Goal: Transaction & Acquisition: Purchase product/service

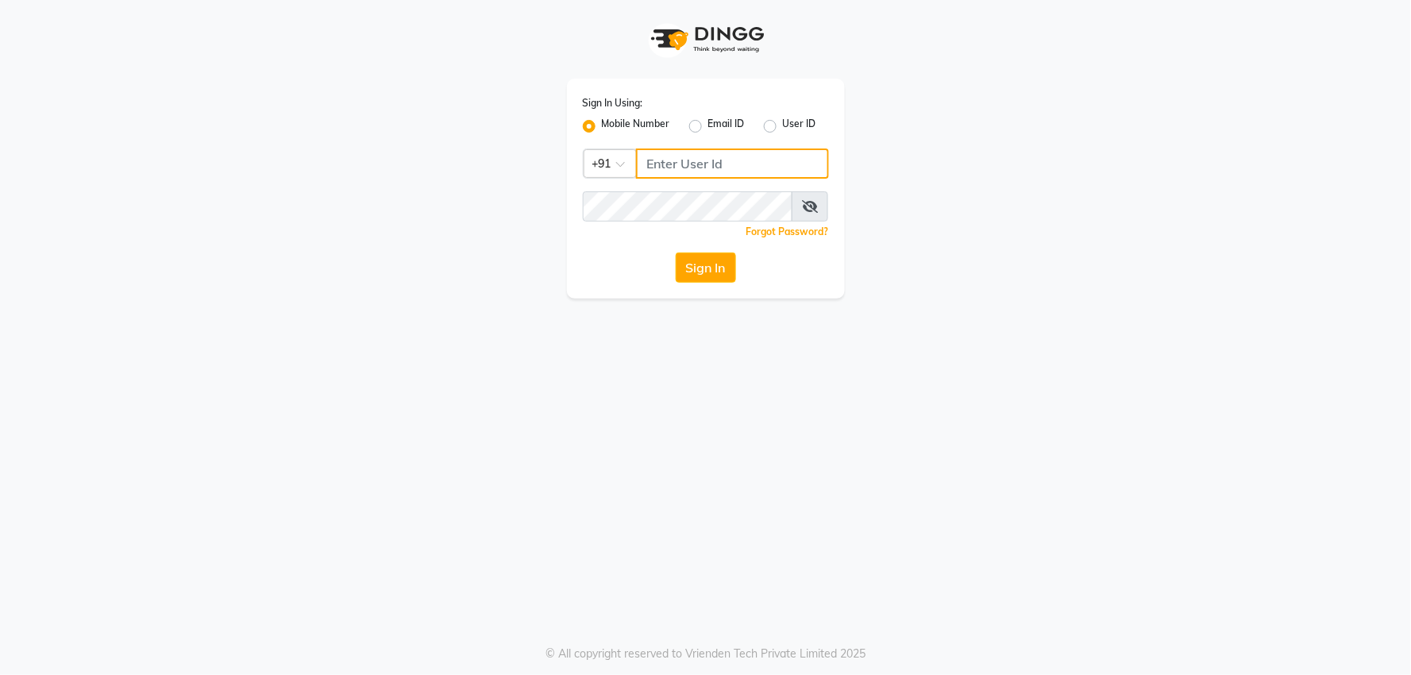
click at [718, 153] on input "Username" at bounding box center [732, 163] width 193 height 30
type input "8468969480"
click at [689, 273] on button "Sign In" at bounding box center [706, 267] width 60 height 30
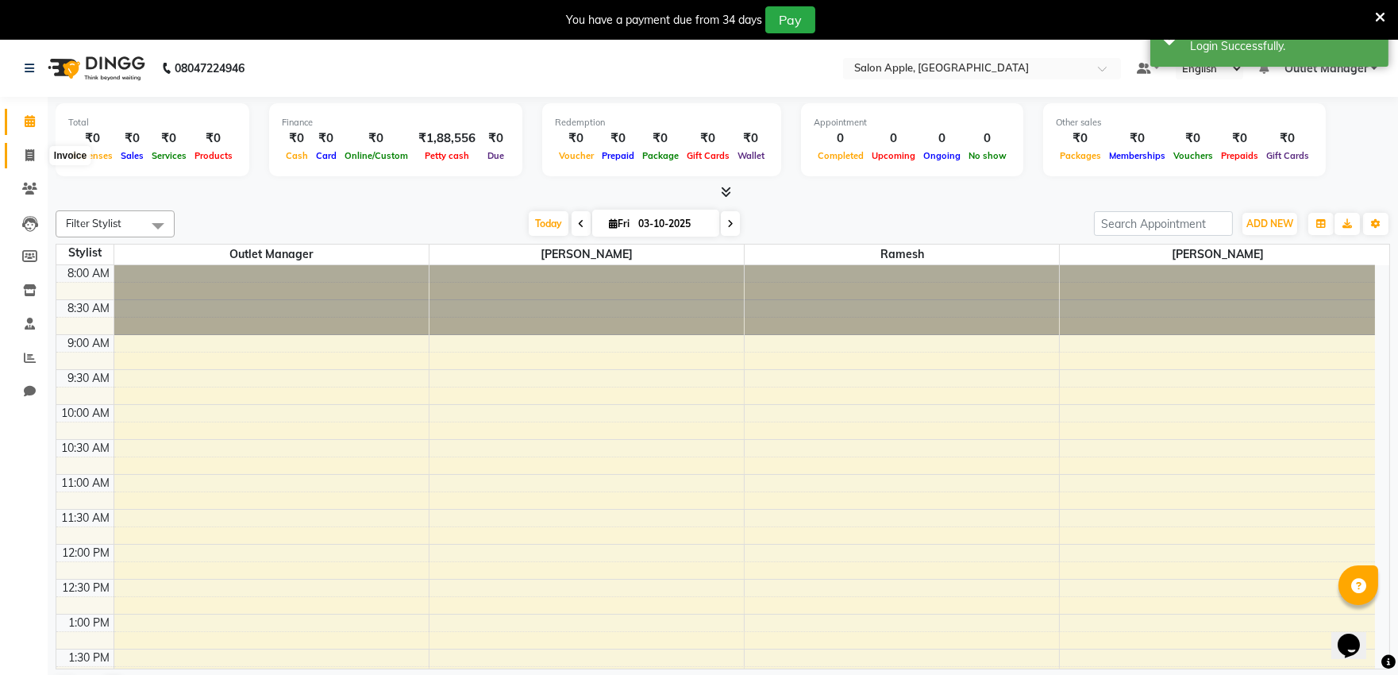
click at [27, 153] on icon at bounding box center [29, 155] width 9 height 12
select select "service"
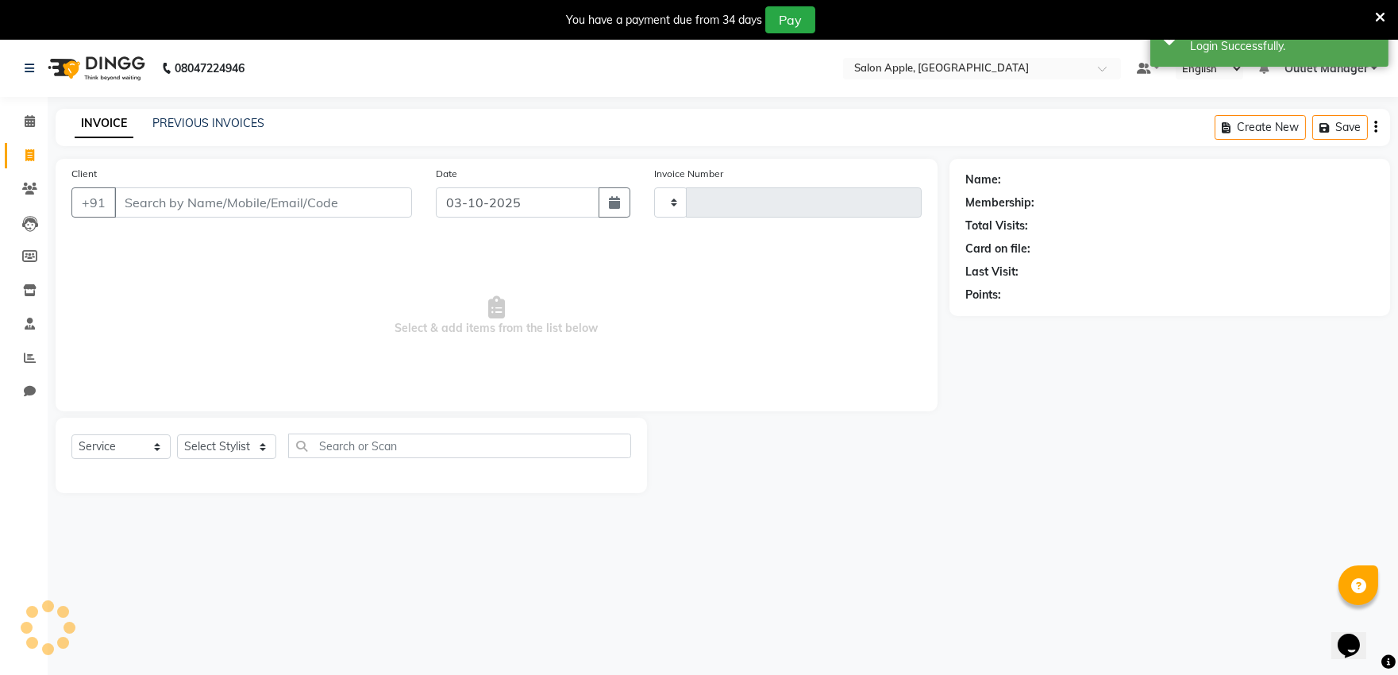
type input "0546"
select select "6774"
click at [181, 121] on link "PREVIOUS INVOICES" at bounding box center [208, 123] width 112 height 14
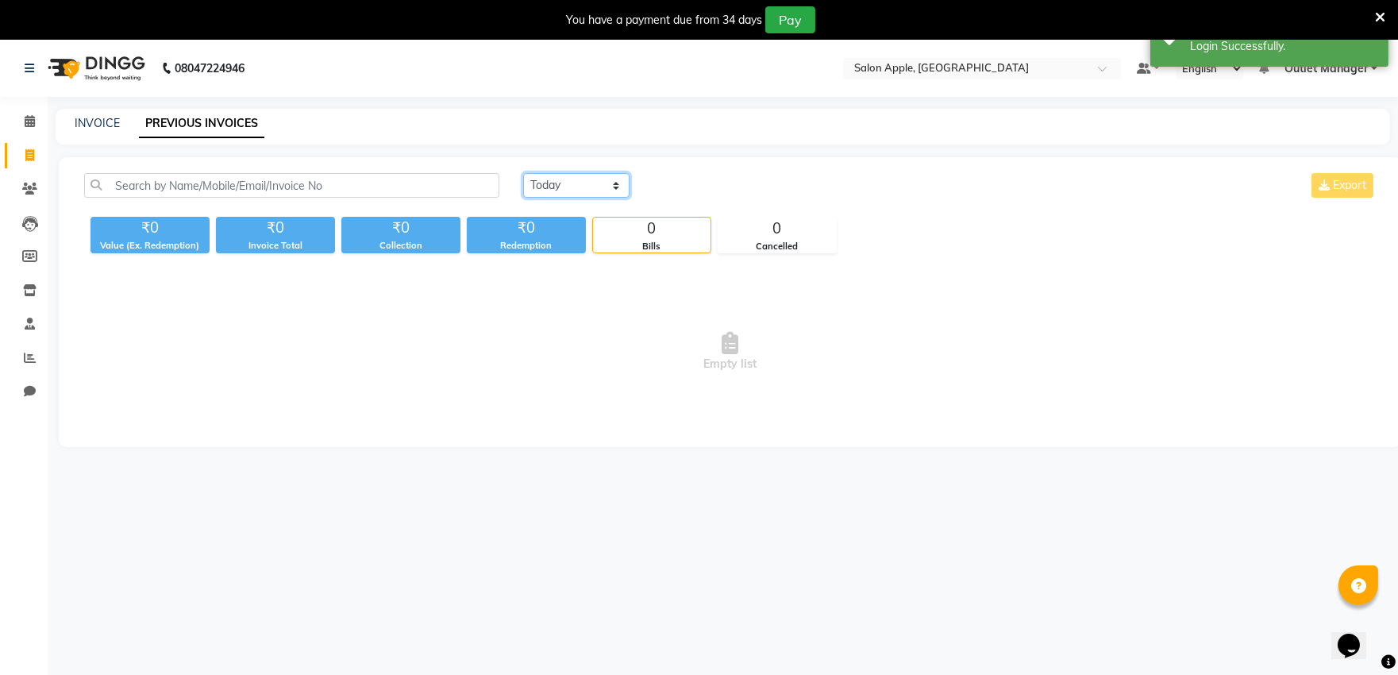
click at [609, 184] on select "[DATE] [DATE] Custom Range" at bounding box center [576, 185] width 106 height 25
select select "[DATE]"
click at [523, 173] on select "[DATE] [DATE] Custom Range" at bounding box center [576, 185] width 106 height 25
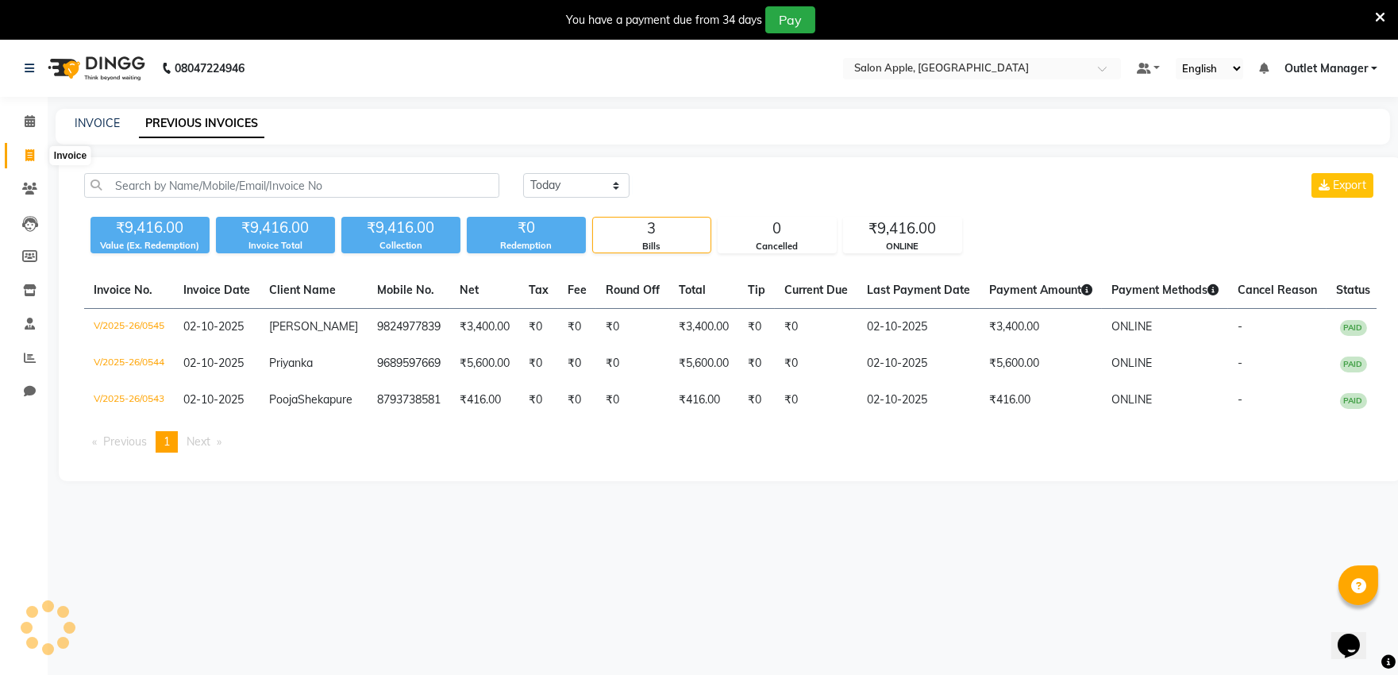
click at [16, 151] on span at bounding box center [30, 156] width 28 height 18
select select "6774"
select select "service"
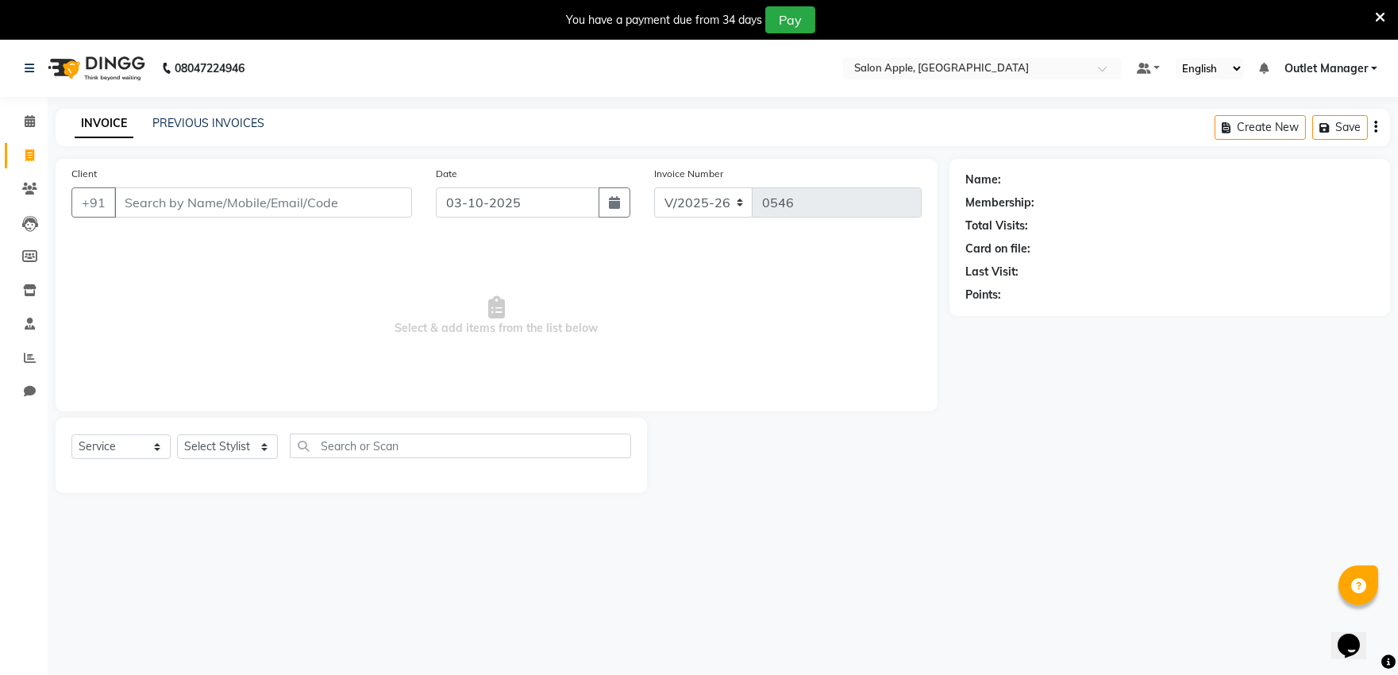
click at [260, 222] on div "Client +91" at bounding box center [242, 197] width 364 height 65
click at [260, 218] on div "Client +91" at bounding box center [242, 197] width 364 height 65
click at [265, 202] on input "Client" at bounding box center [263, 202] width 298 height 30
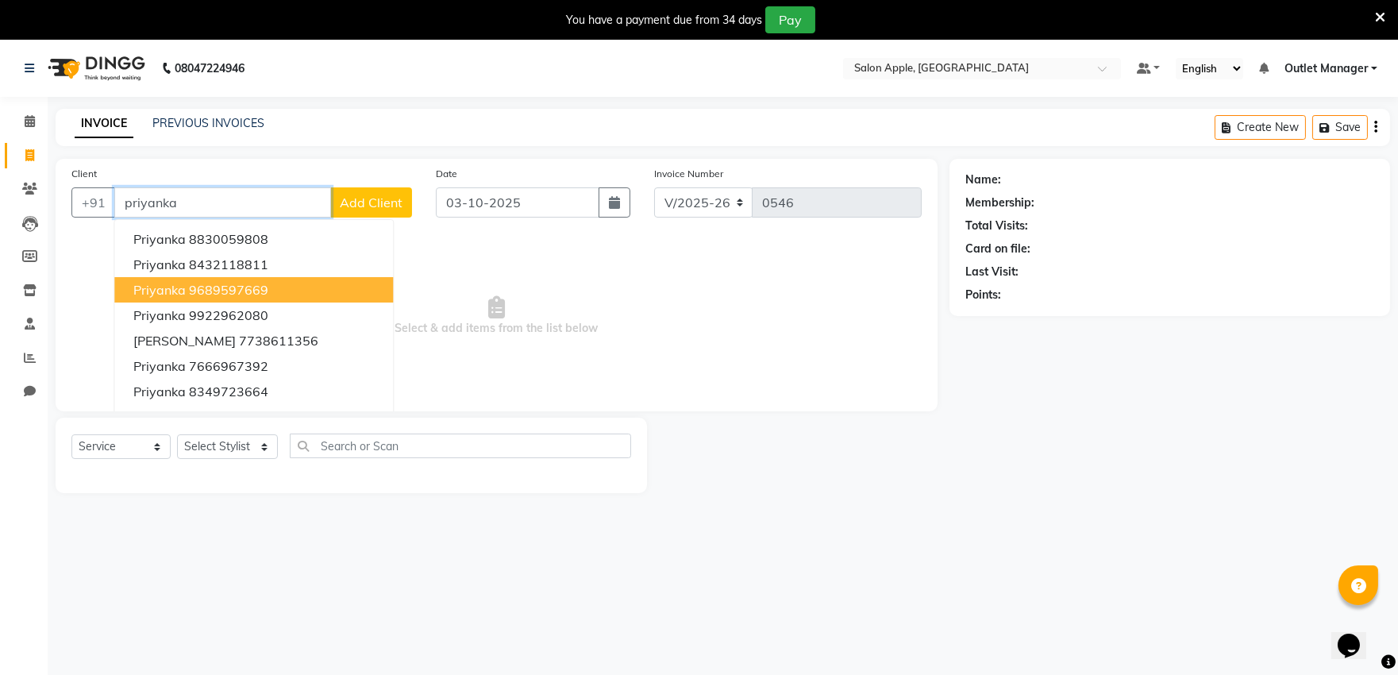
click at [267, 289] on ngb-highlight "9689597669" at bounding box center [228, 290] width 79 height 16
type input "9689597669"
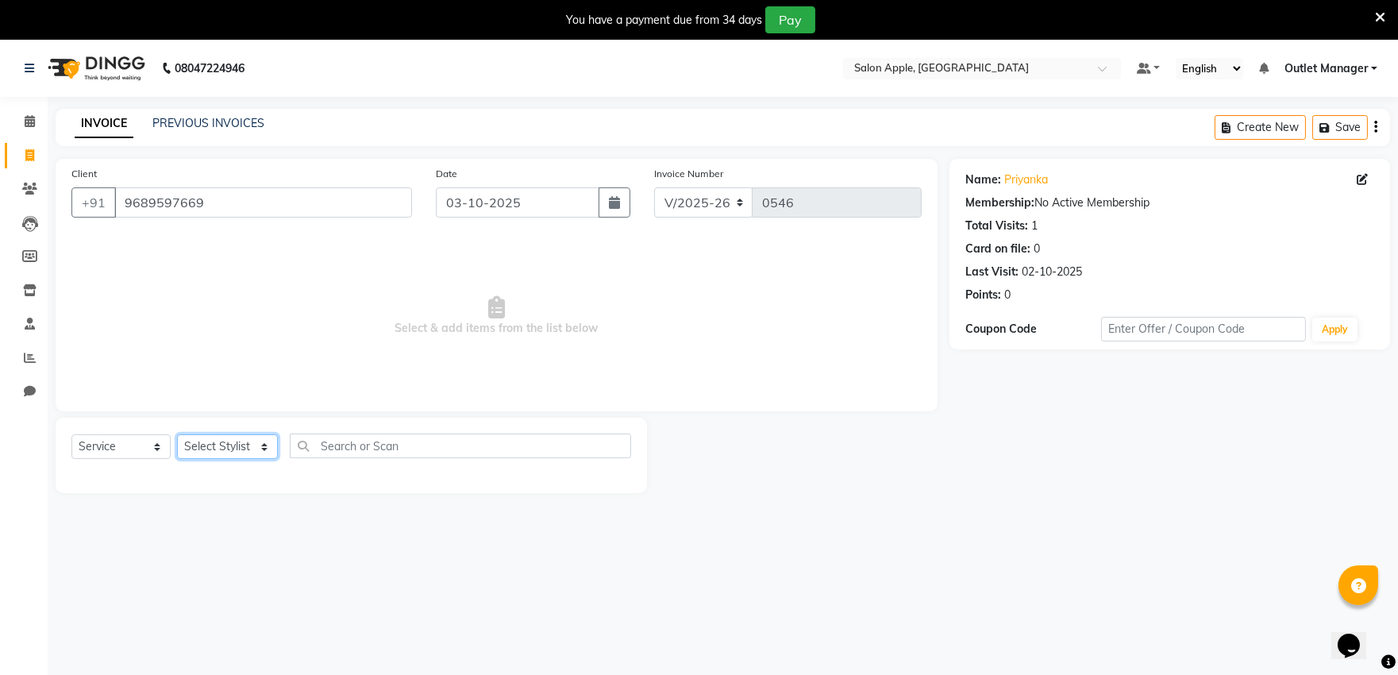
click at [213, 439] on select "Select Stylist [PERSON_NAME] [PERSON_NAME] Outlet Manager [PERSON_NAME] Rani [P…" at bounding box center [227, 446] width 101 height 25
select select "57881"
click at [177, 435] on select "Select Stylist [PERSON_NAME] [PERSON_NAME] Outlet Manager [PERSON_NAME] Rani [P…" at bounding box center [227, 446] width 101 height 25
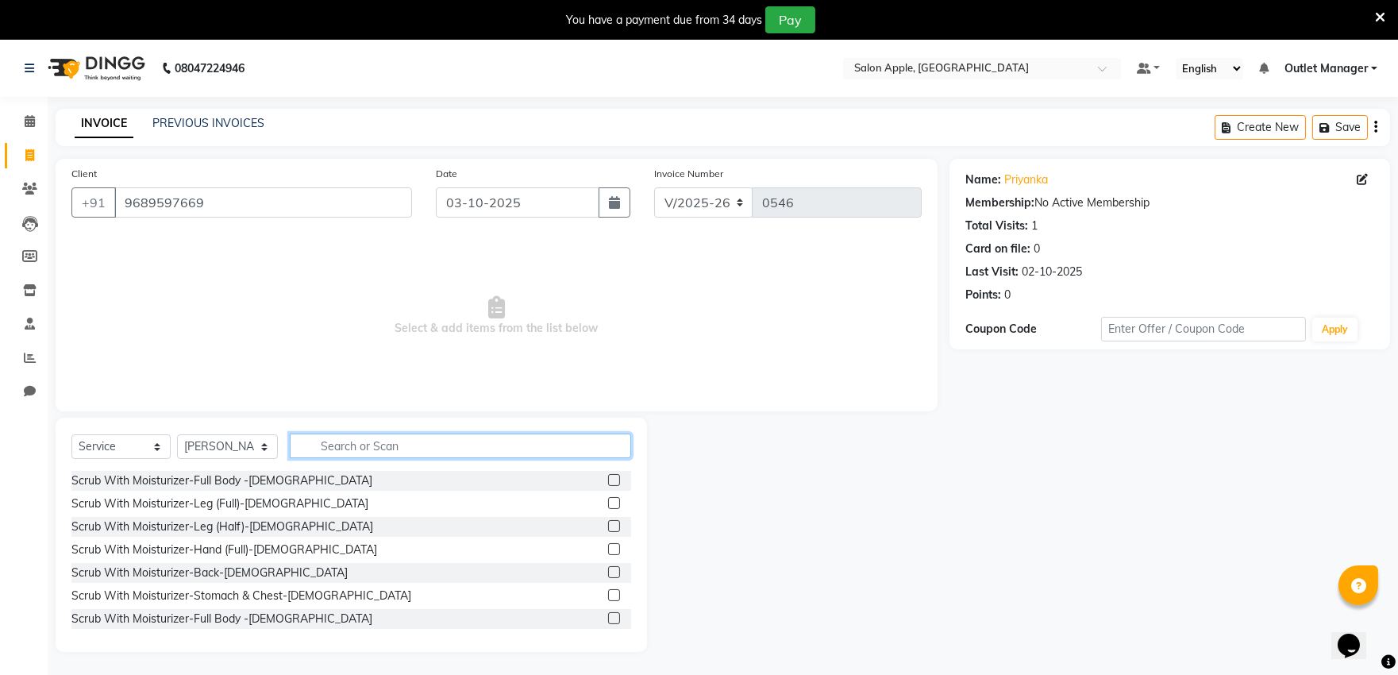
click at [366, 433] on input "text" at bounding box center [460, 445] width 341 height 25
type input "thread"
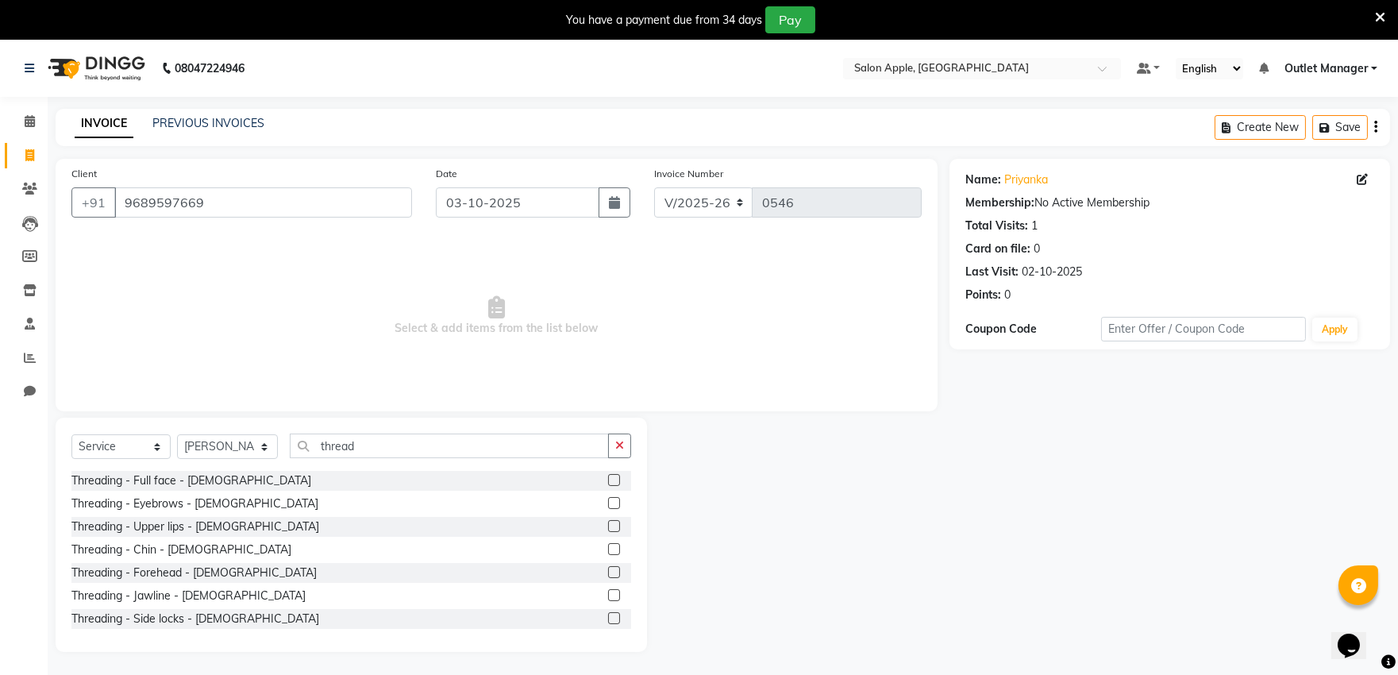
click at [608, 504] on label at bounding box center [614, 503] width 12 height 12
click at [608, 504] on input "checkbox" at bounding box center [613, 504] width 10 height 10
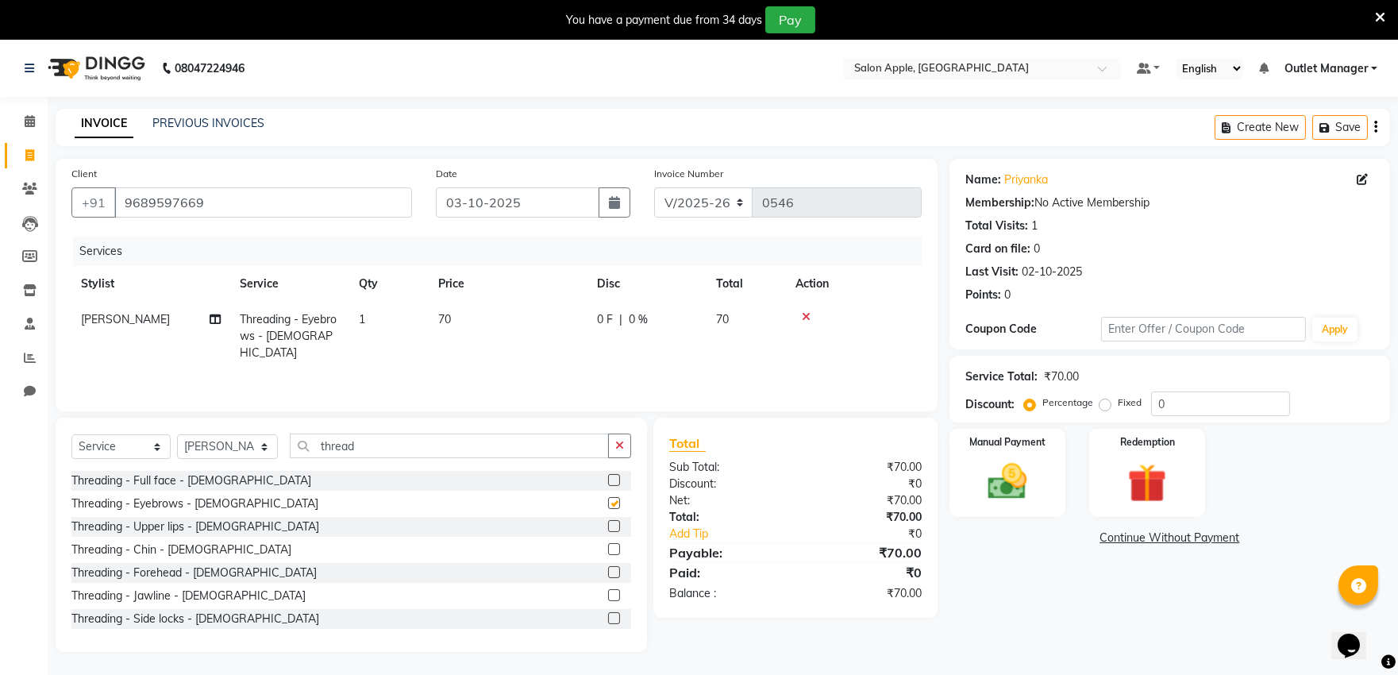
checkbox input "false"
click at [549, 448] on input "thread" at bounding box center [449, 445] width 319 height 25
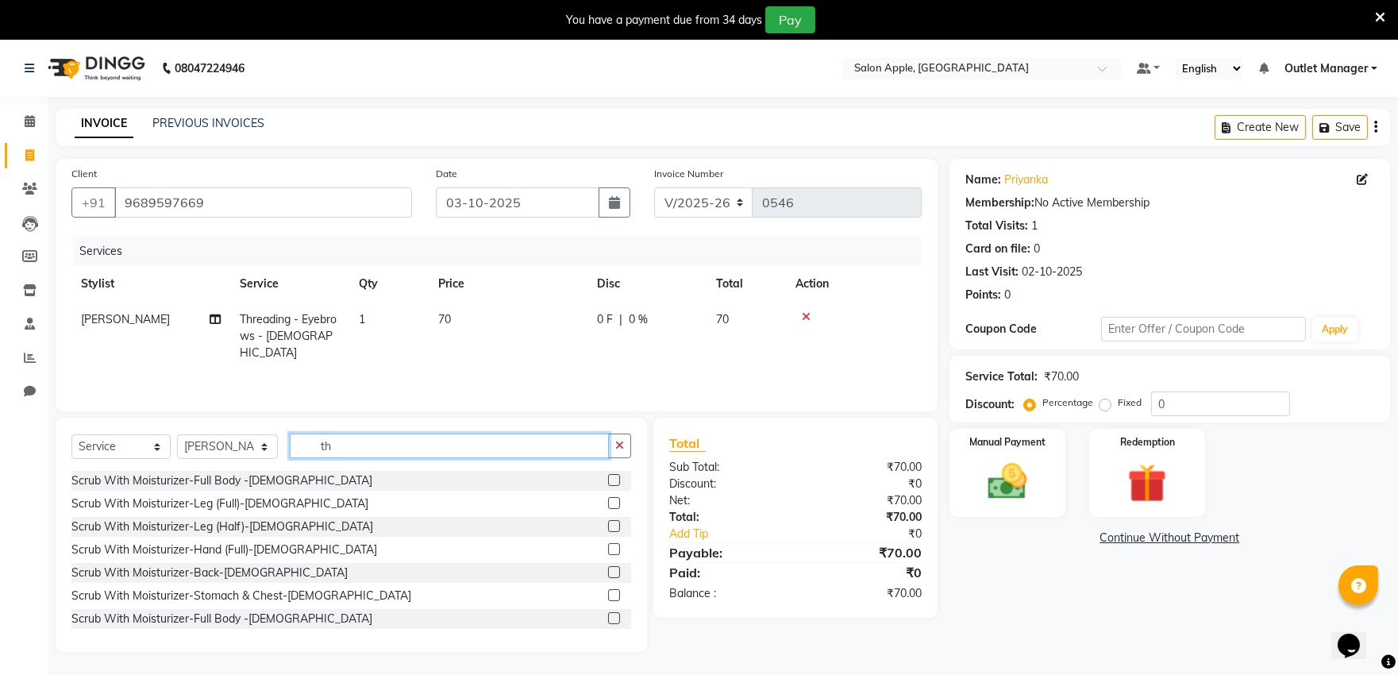
type input "t"
type input "thread"
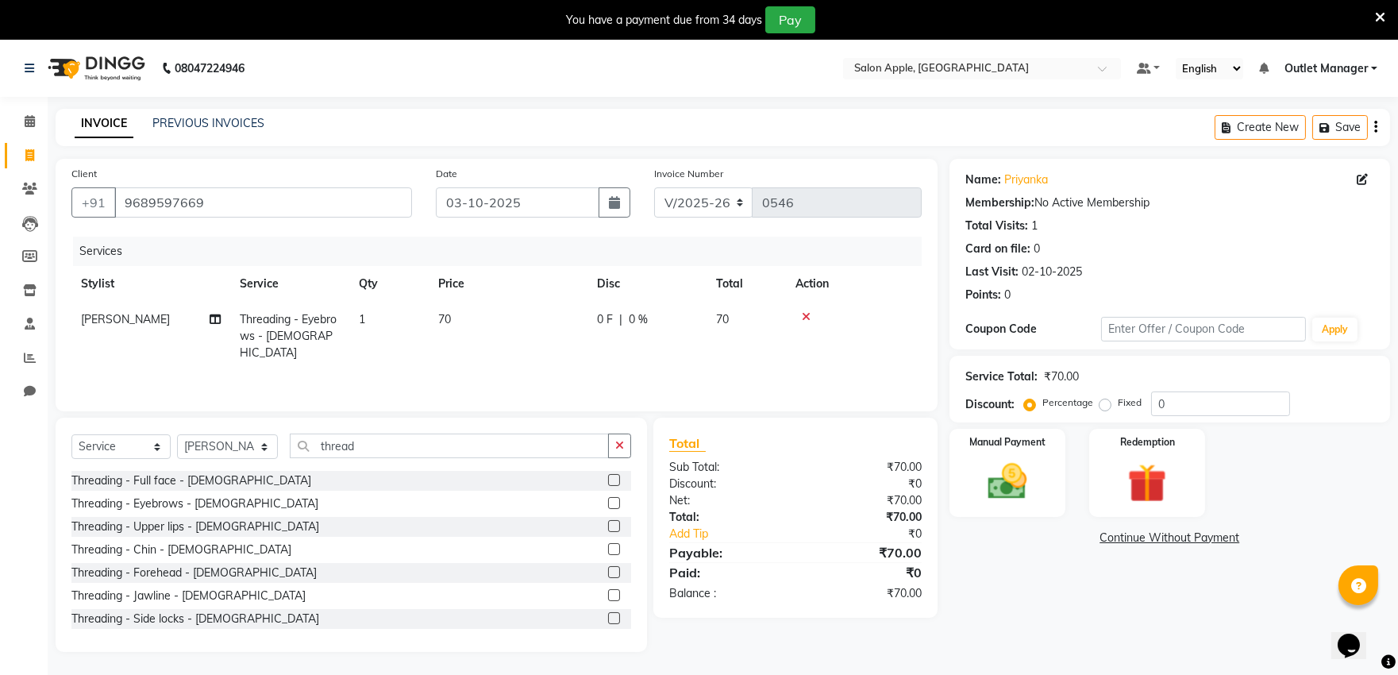
click at [608, 526] on label at bounding box center [614, 526] width 12 height 12
click at [608, 526] on input "checkbox" at bounding box center [613, 527] width 10 height 10
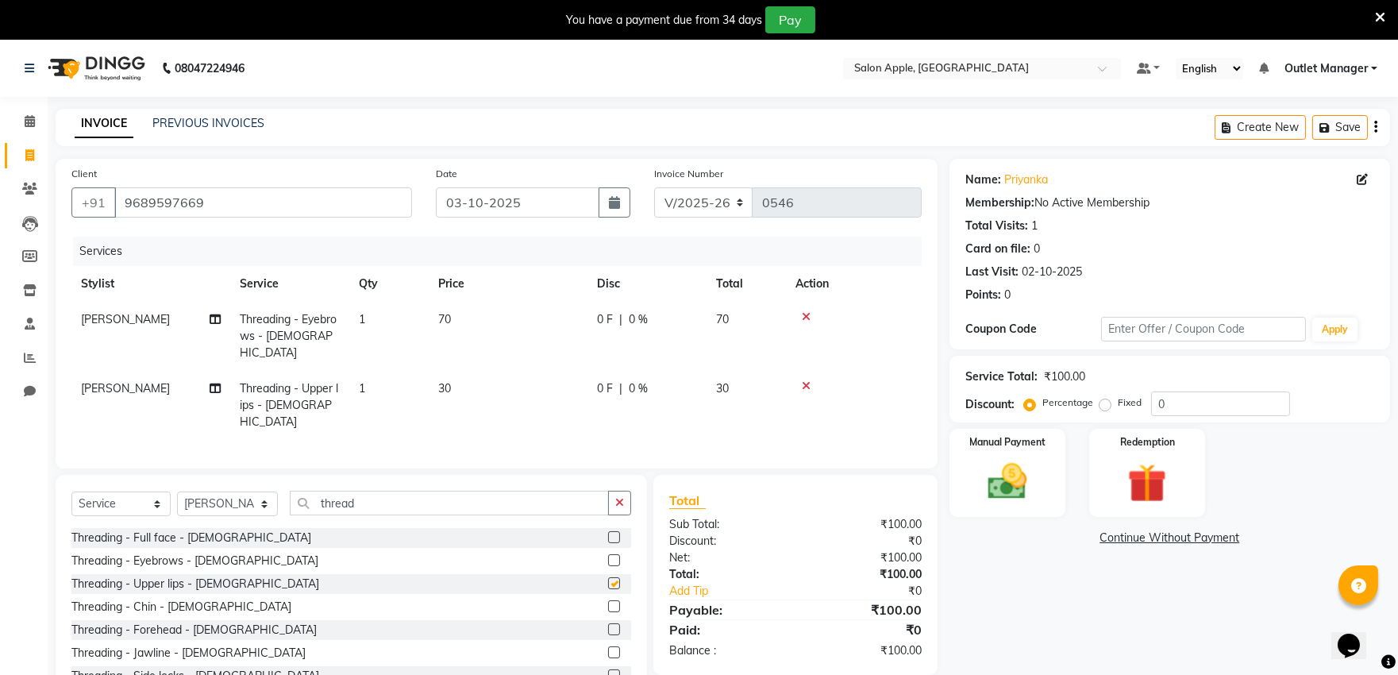
click at [608, 531] on div at bounding box center [613, 539] width 10 height 17
click at [608, 577] on label at bounding box center [614, 583] width 12 height 12
click at [608, 579] on input "checkbox" at bounding box center [613, 584] width 10 height 10
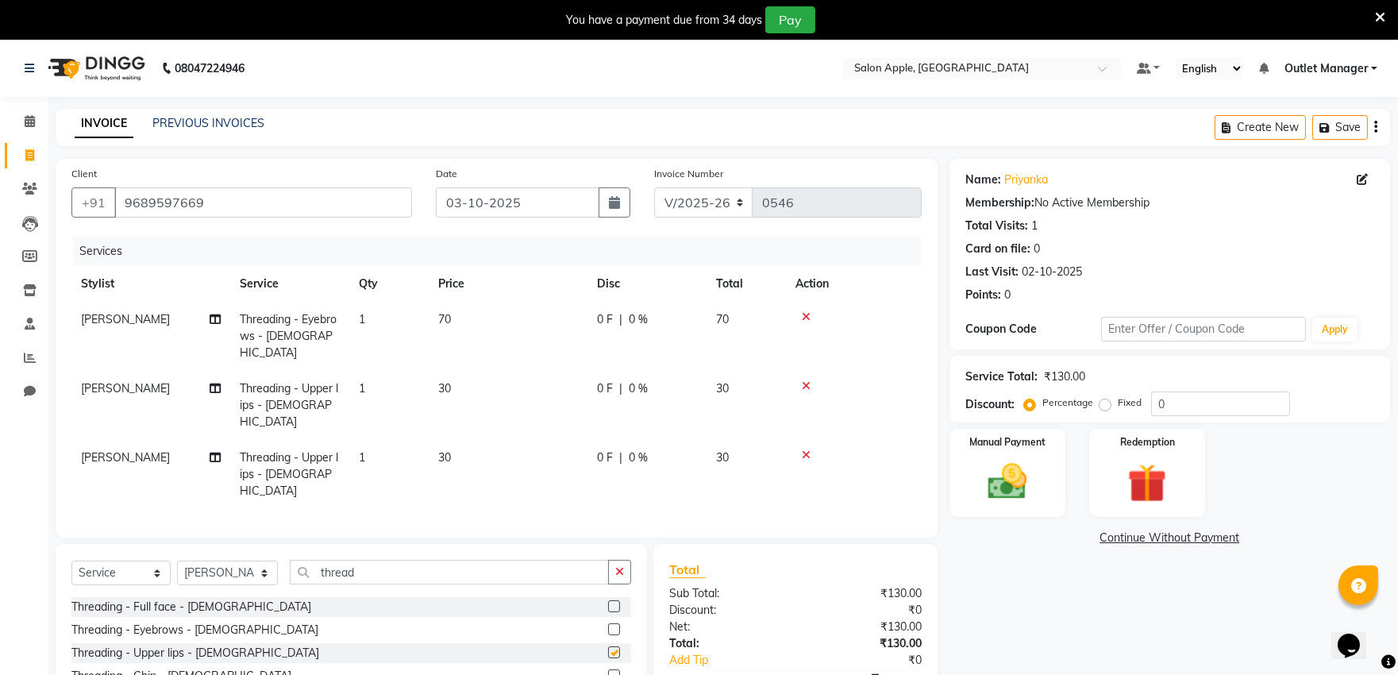
checkbox input "false"
click at [803, 313] on icon at bounding box center [806, 316] width 9 height 11
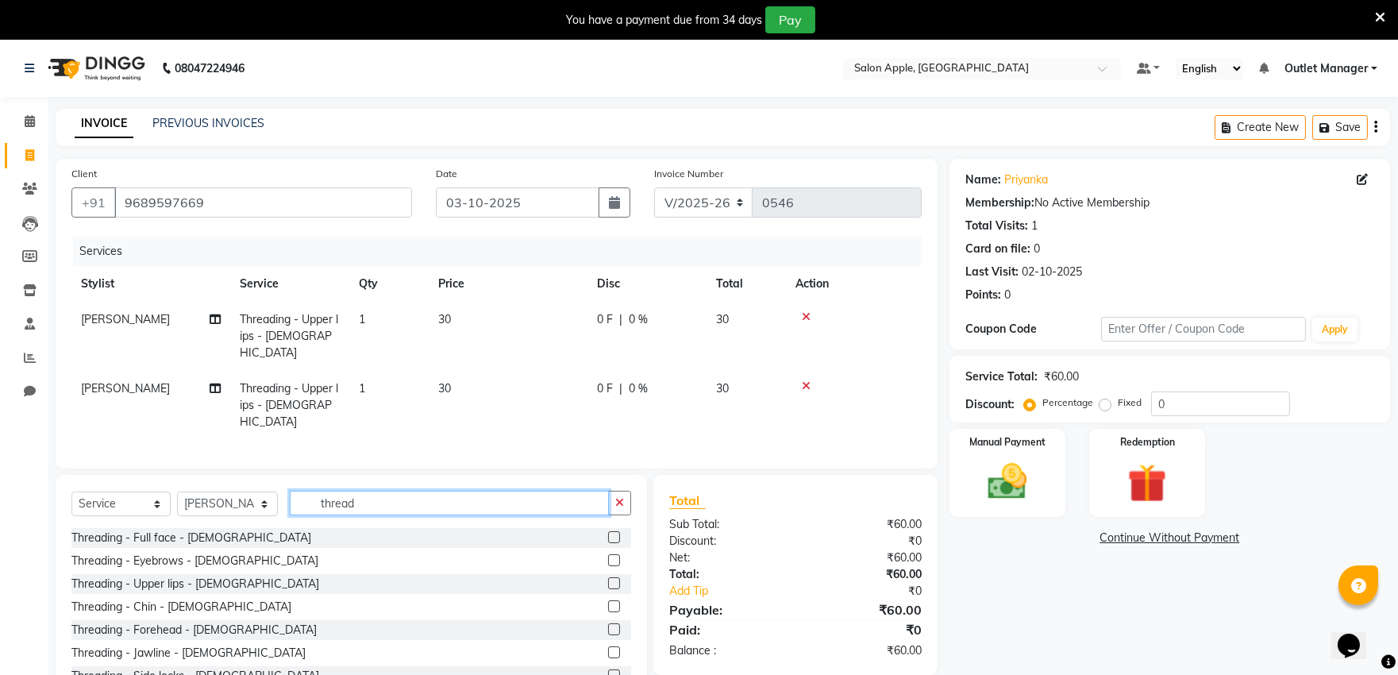
click at [588, 491] on input "thread" at bounding box center [449, 503] width 319 height 25
type input "t"
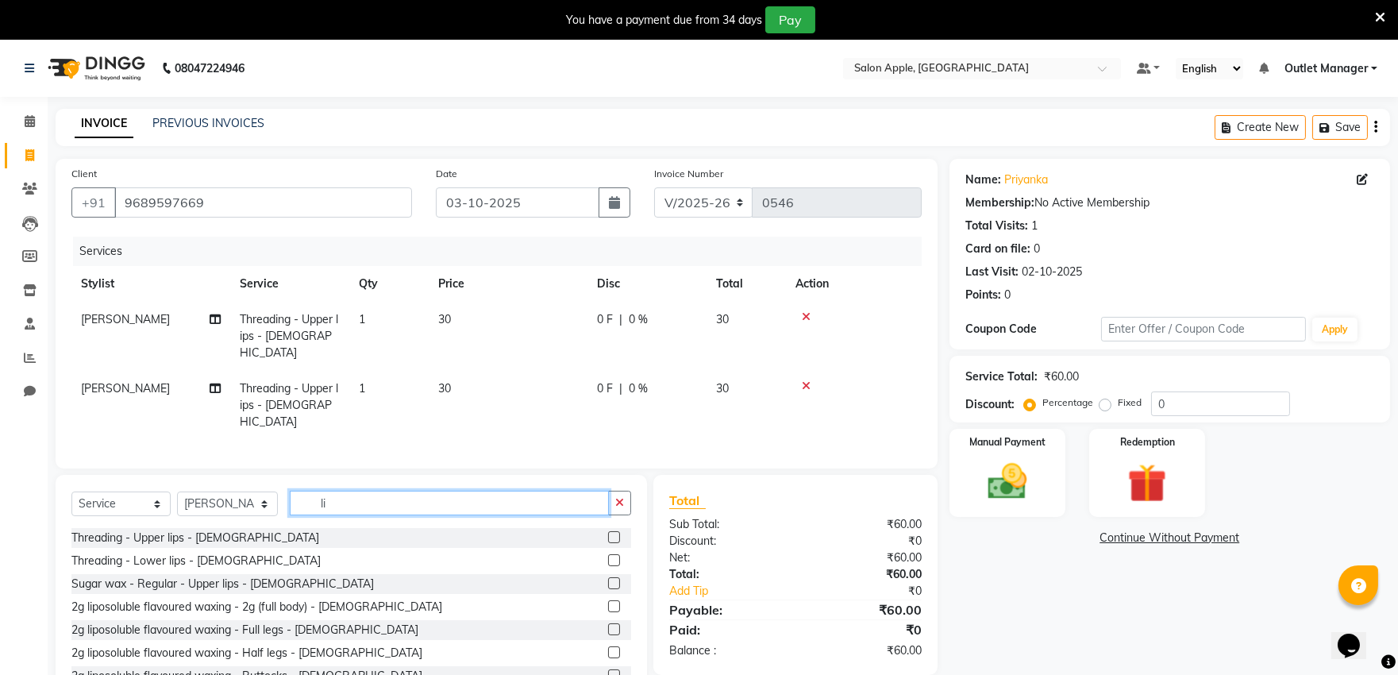
type input "l"
type input "strip"
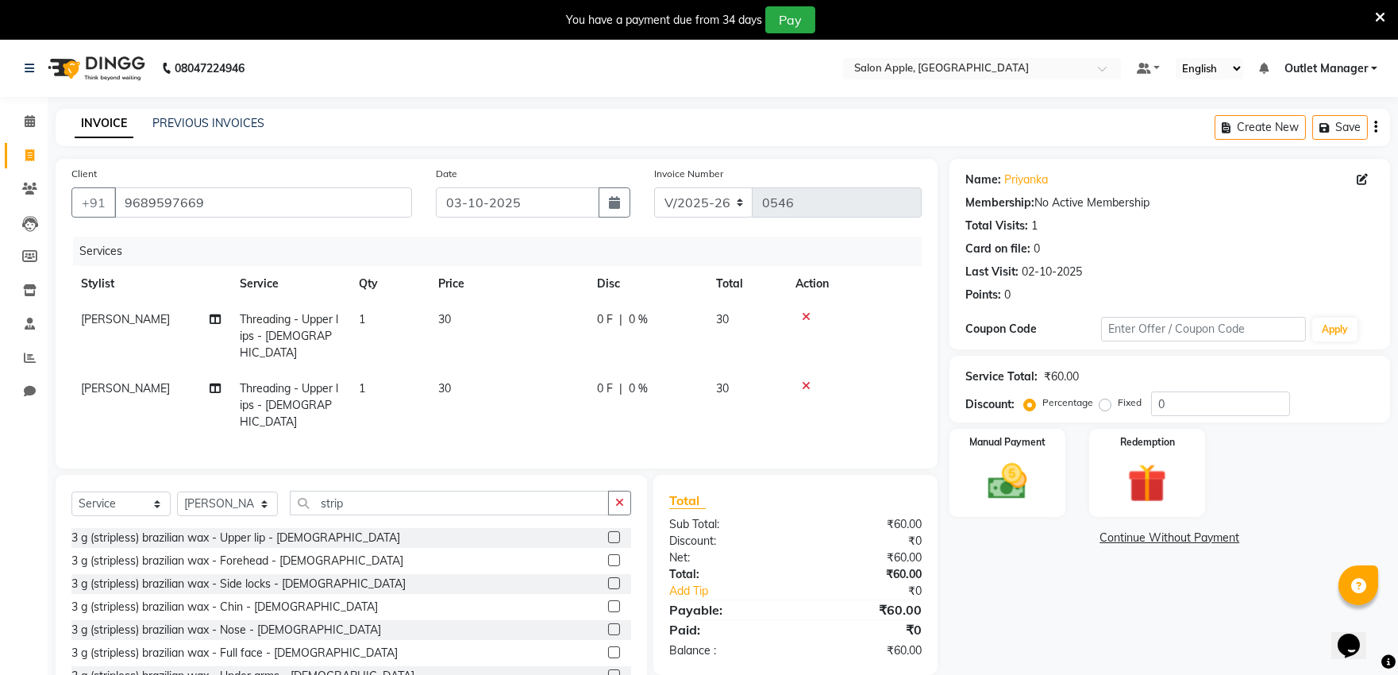
click at [608, 600] on label at bounding box center [614, 606] width 12 height 12
click at [608, 602] on input "checkbox" at bounding box center [613, 607] width 10 height 10
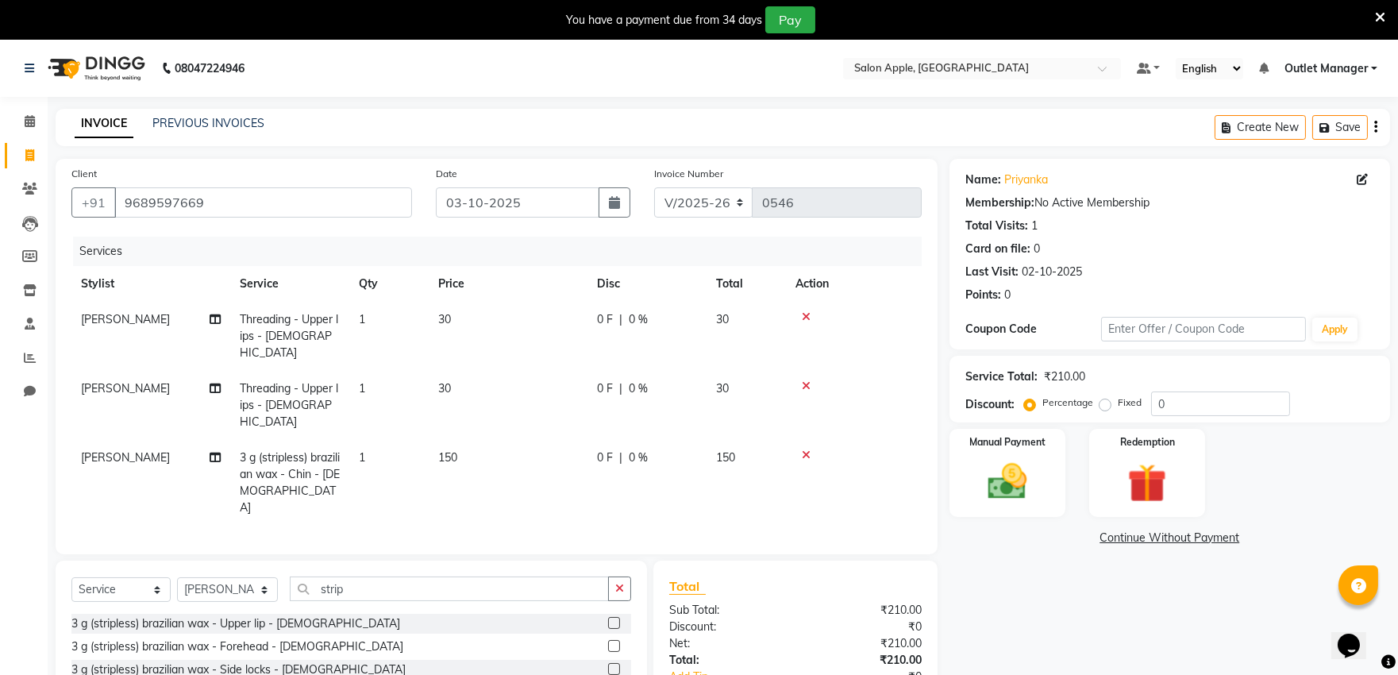
checkbox input "false"
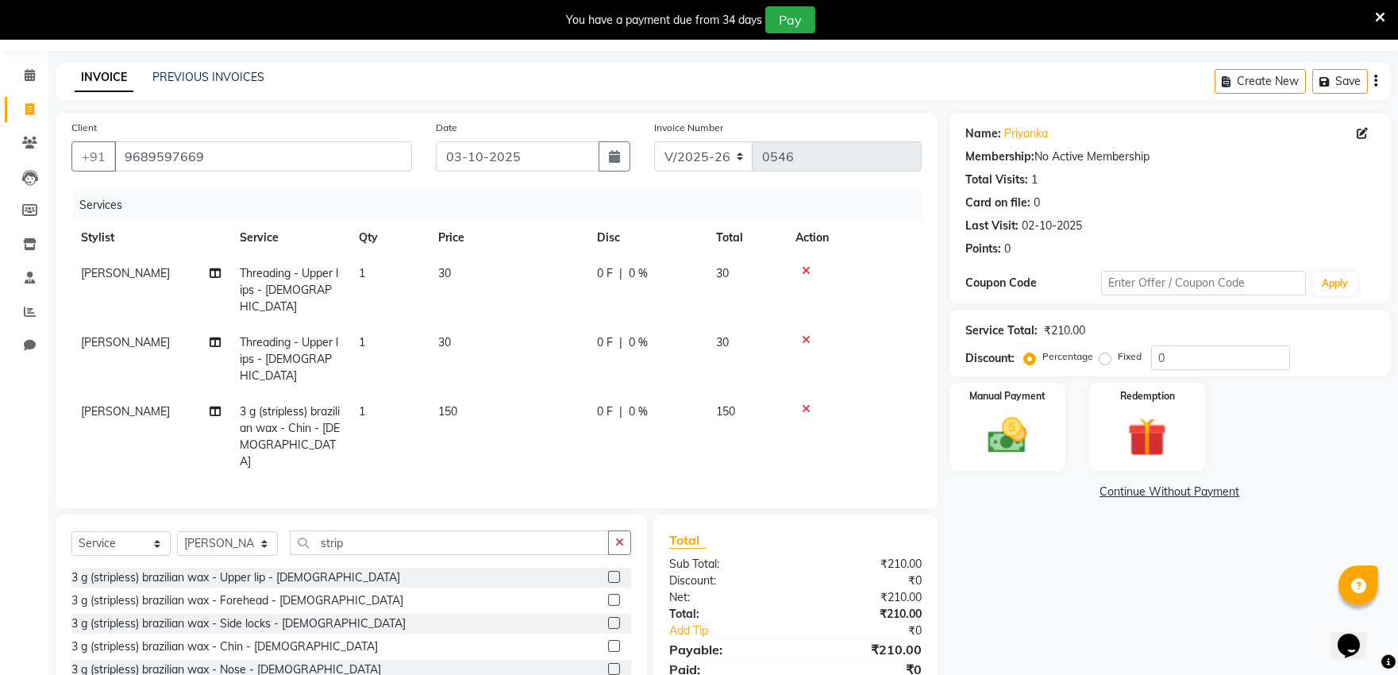
scroll to position [88, 0]
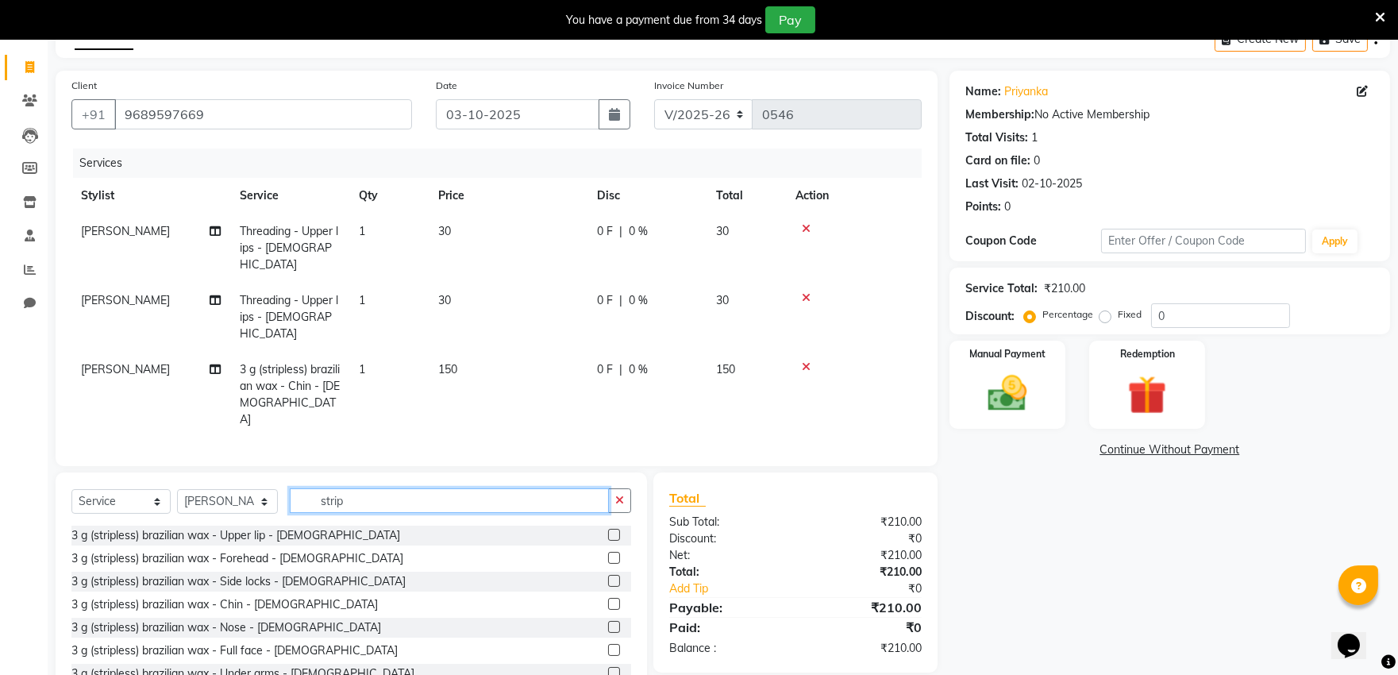
click at [536, 488] on input "strip" at bounding box center [449, 500] width 319 height 25
type input "s"
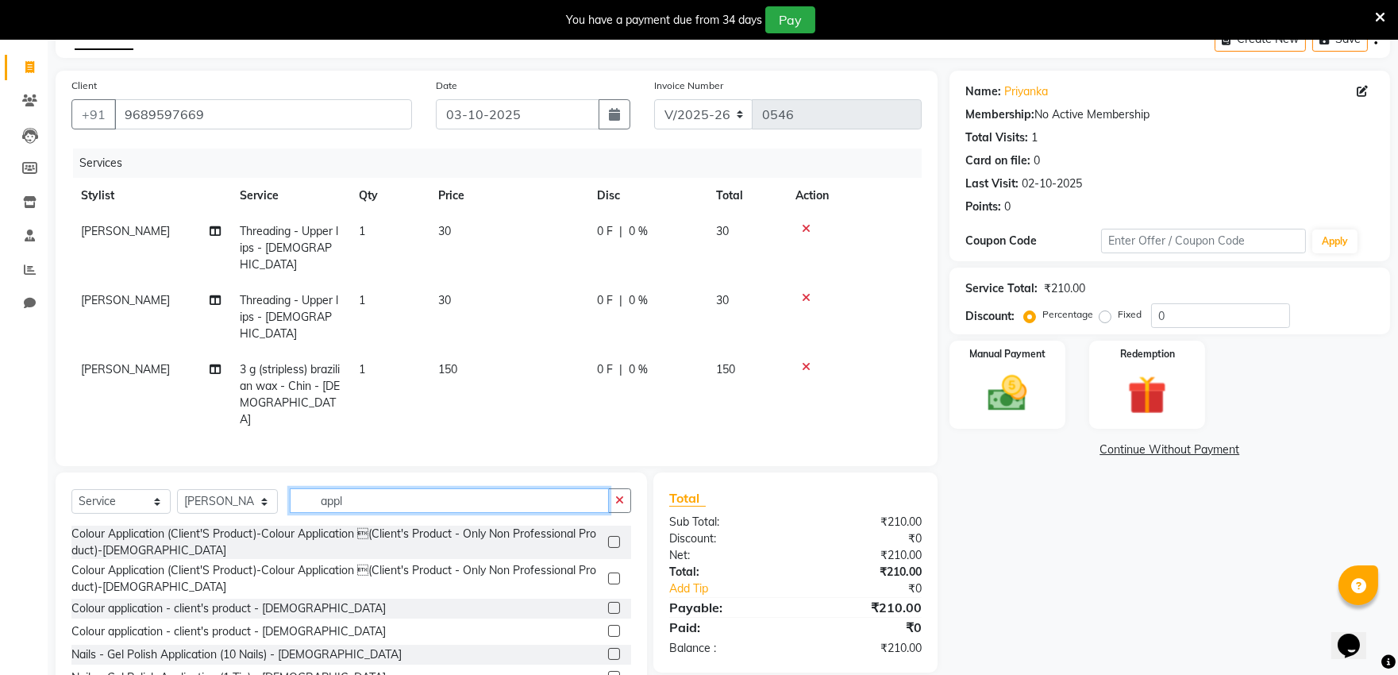
type input "appl"
click at [608, 602] on label at bounding box center [614, 608] width 12 height 12
click at [608, 603] on input "checkbox" at bounding box center [613, 608] width 10 height 10
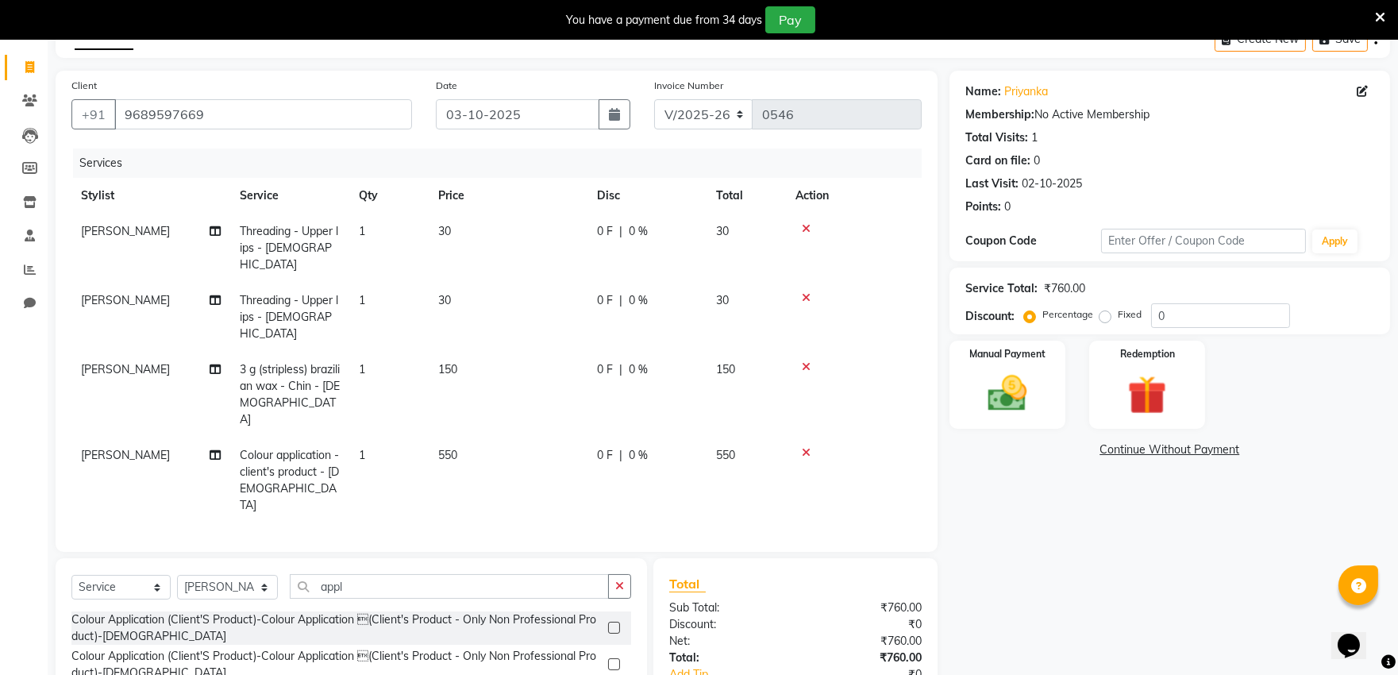
checkbox input "false"
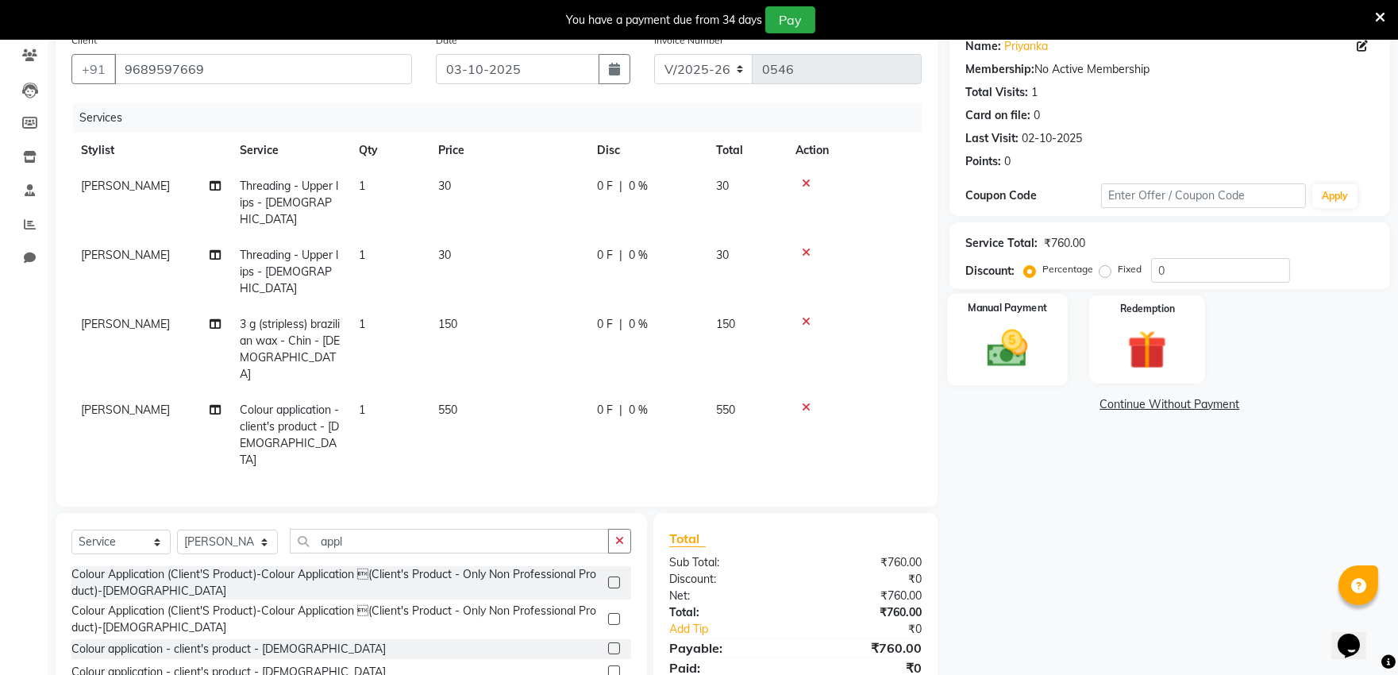
scroll to position [176, 0]
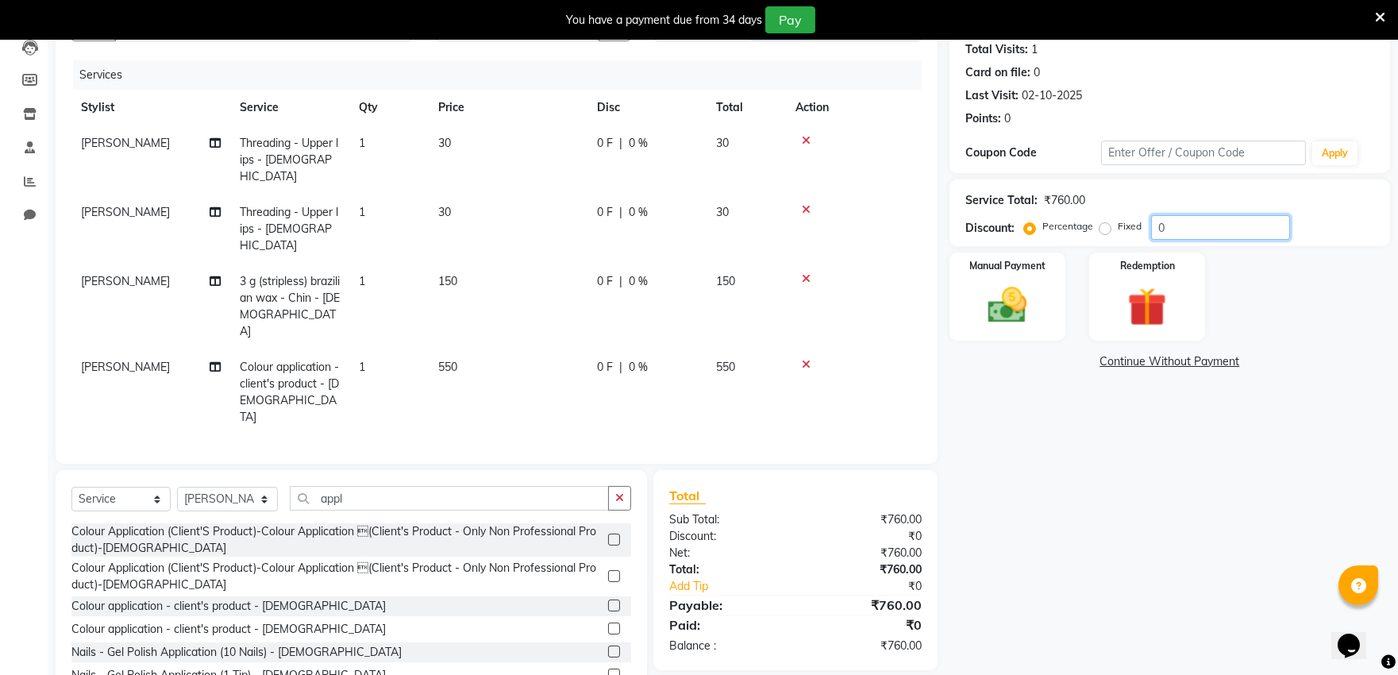
drag, startPoint x: 1227, startPoint y: 232, endPoint x: 1221, endPoint y: 239, distance: 9.6
click at [1226, 235] on input "0" at bounding box center [1220, 227] width 139 height 25
type input "10"
click at [1213, 498] on div "Name: Priyanka Membership: No Active Membership Total Visits: 1 Card on file: 0…" at bounding box center [1175, 344] width 453 height 722
click at [1005, 304] on img at bounding box center [1007, 305] width 66 height 47
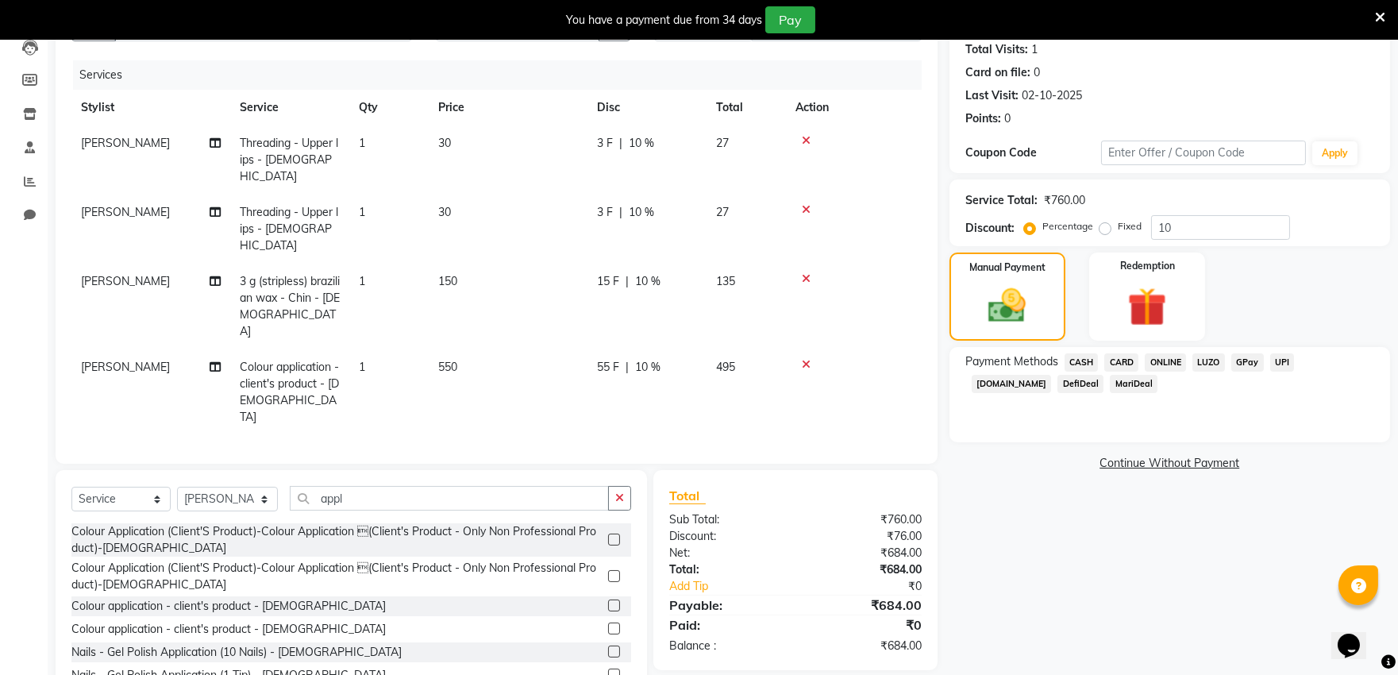
click at [1162, 358] on span "ONLINE" at bounding box center [1165, 362] width 41 height 18
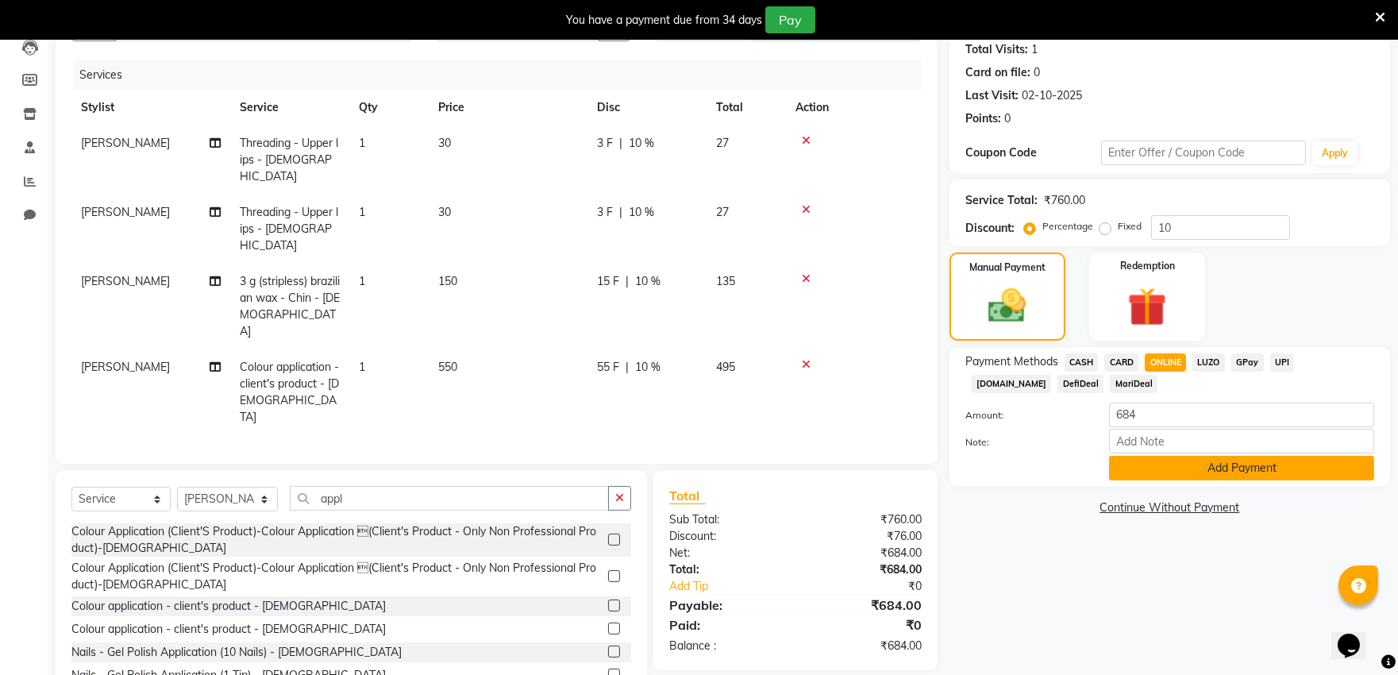
click at [1170, 479] on button "Add Payment" at bounding box center [1241, 468] width 265 height 25
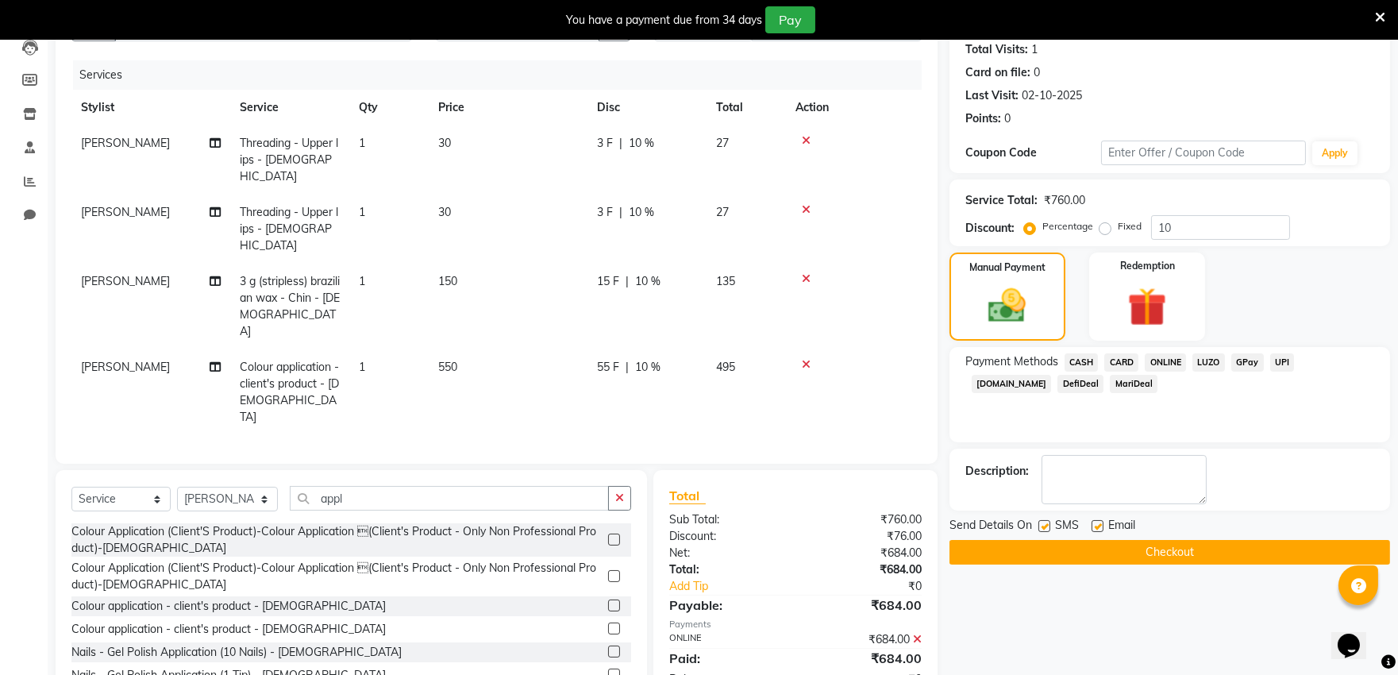
click at [1159, 553] on button "Checkout" at bounding box center [1169, 552] width 441 height 25
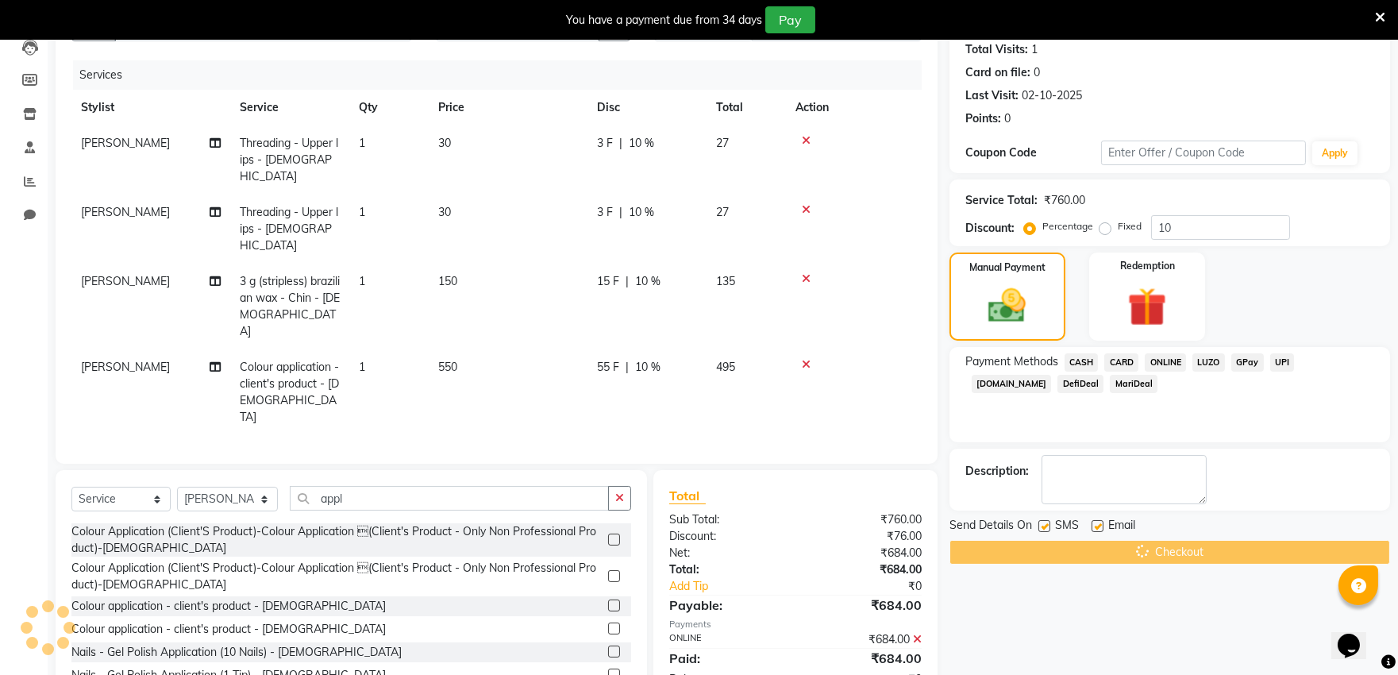
scroll to position [40, 0]
